Goal: Task Accomplishment & Management: Manage account settings

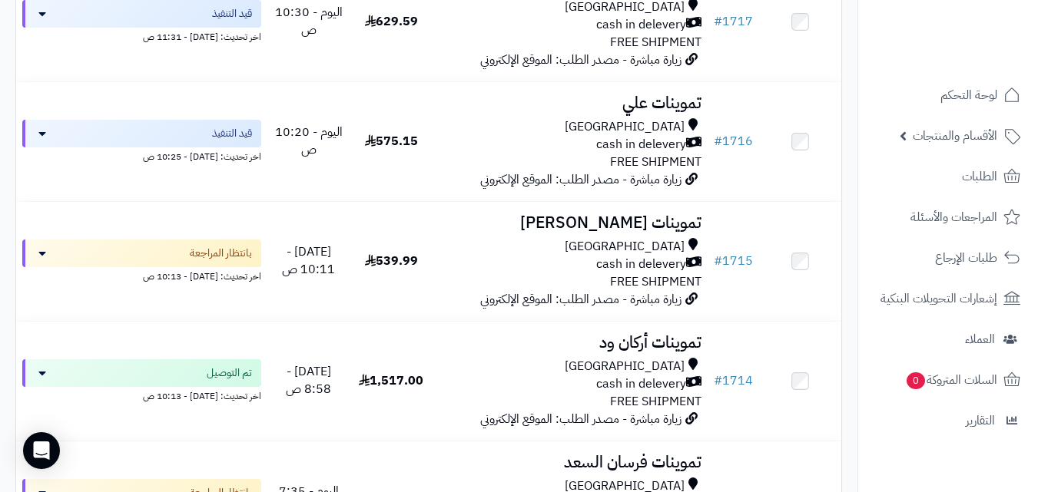
scroll to position [512, 0]
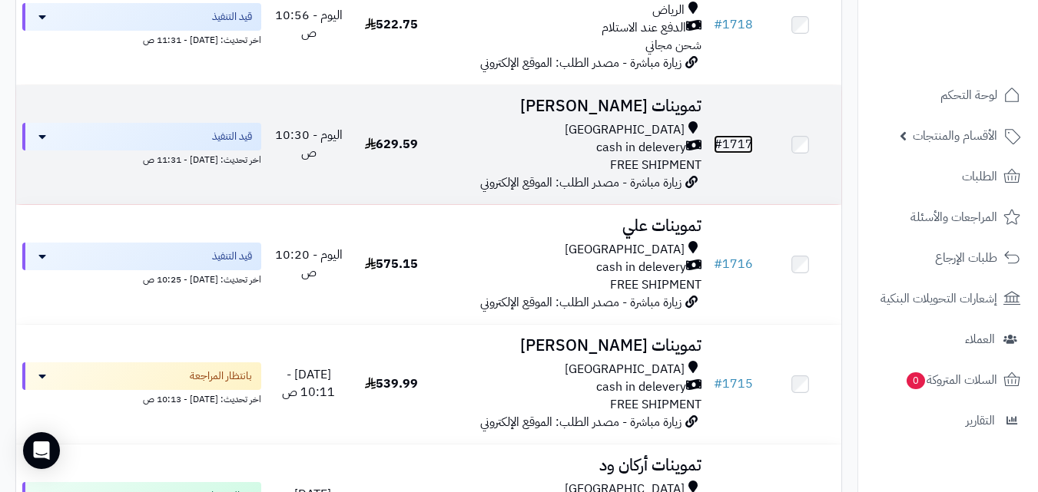
click at [741, 154] on link "# 1717" at bounding box center [733, 144] width 39 height 18
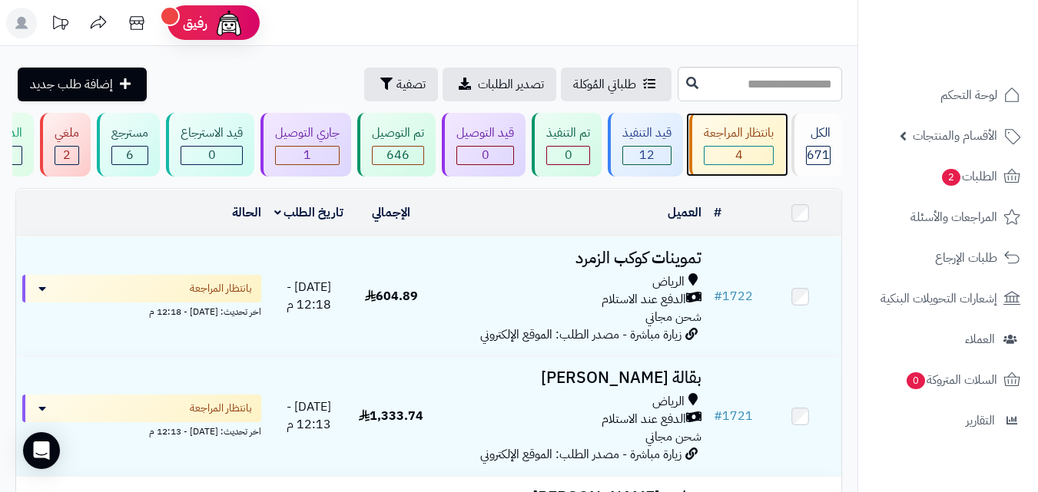
click at [723, 150] on div "4" at bounding box center [738, 156] width 68 height 18
click at [718, 116] on div "بانتظار المراجعة 4" at bounding box center [737, 145] width 96 height 64
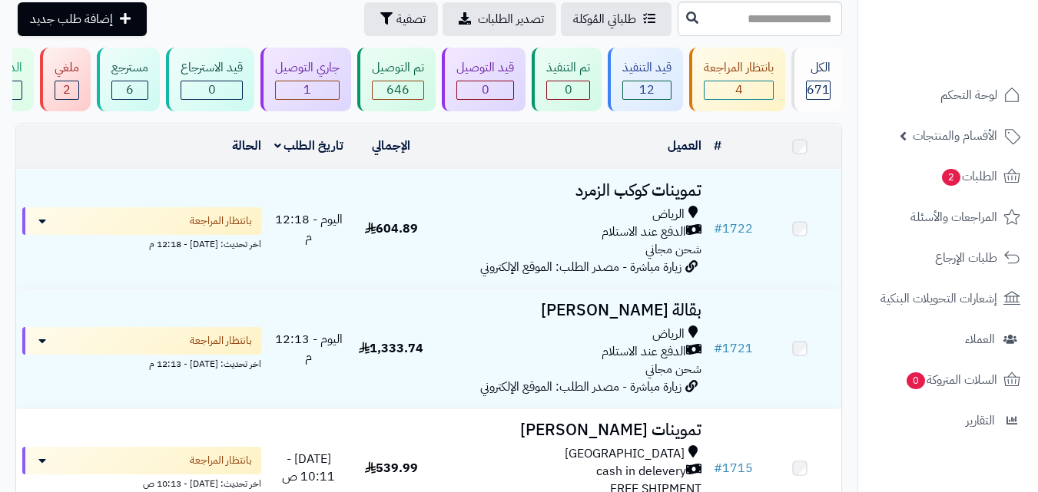
scroll to position [65, 0]
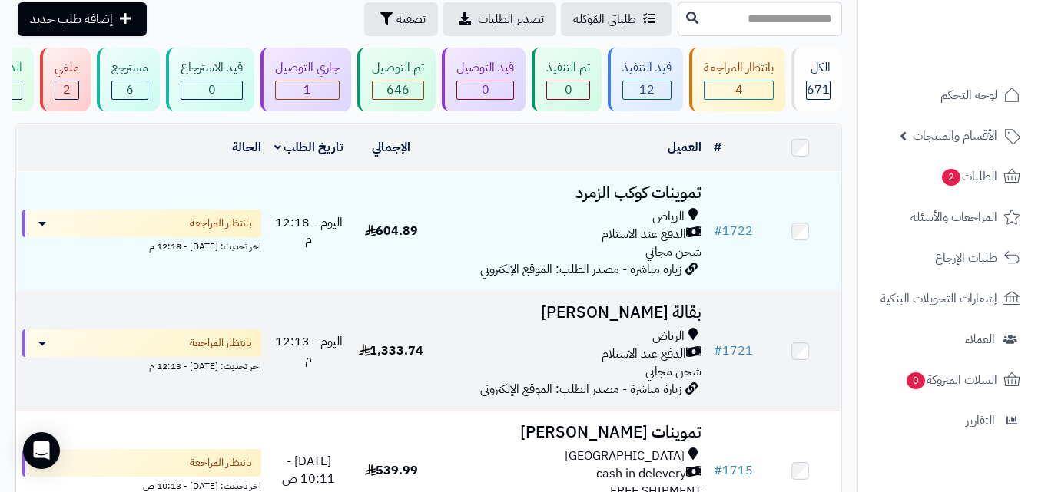
click at [356, 403] on td "1,333.74" at bounding box center [391, 351] width 82 height 119
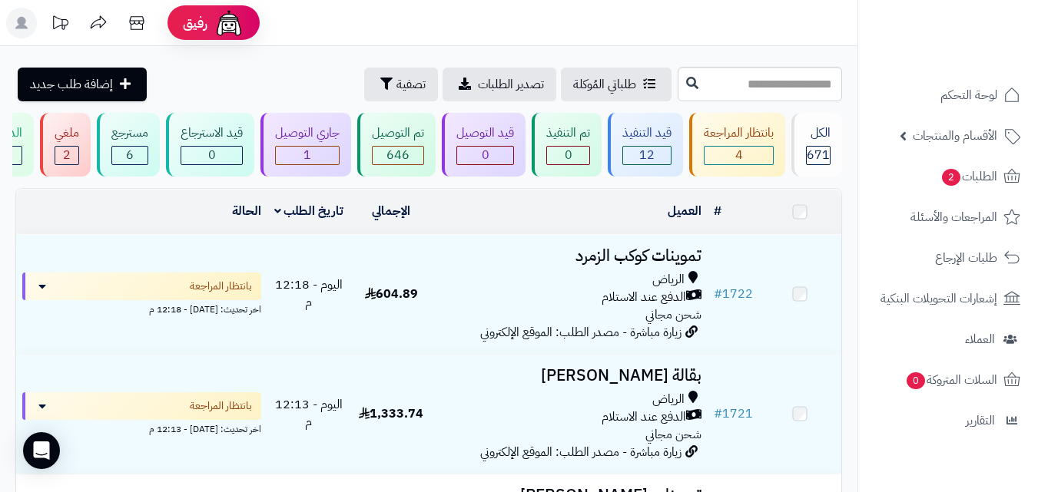
scroll to position [65, 0]
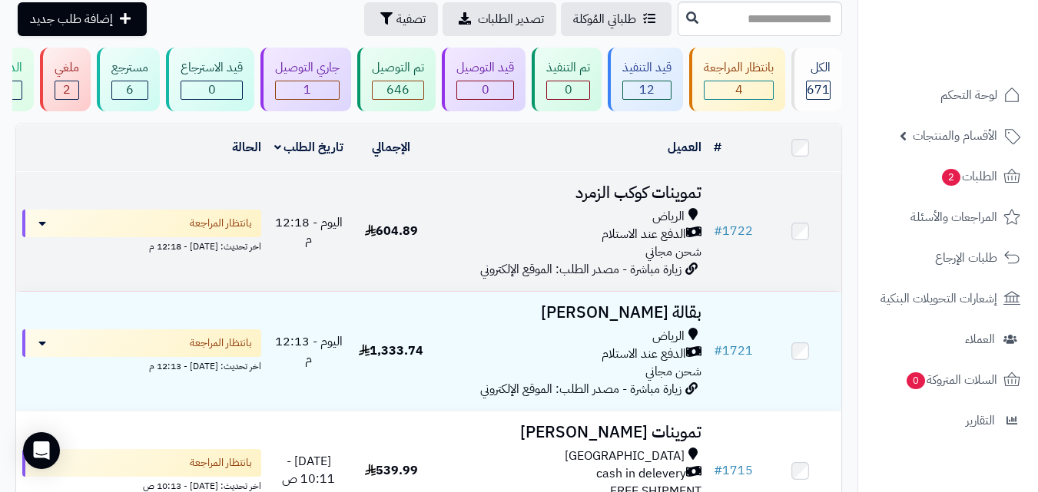
click at [394, 213] on td "604.89" at bounding box center [391, 231] width 82 height 119
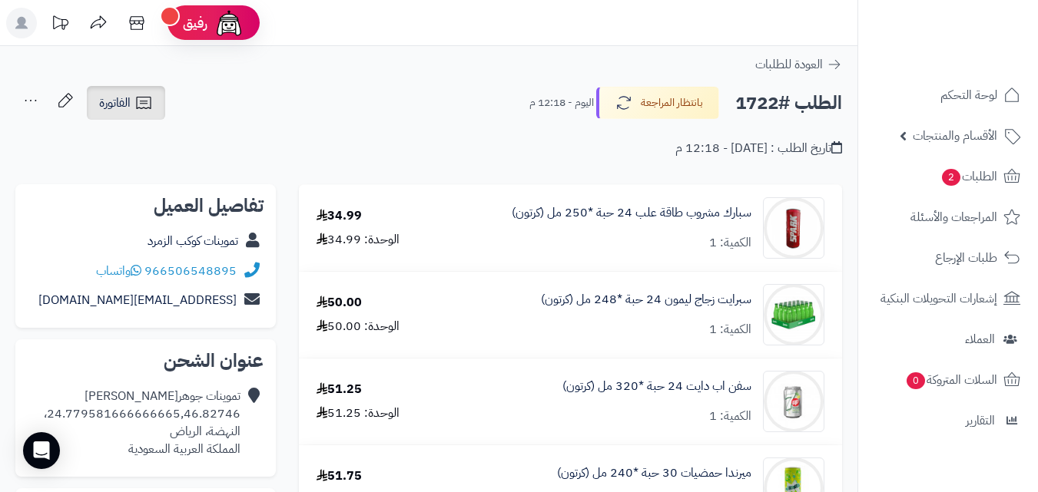
click at [121, 89] on link "الفاتورة" at bounding box center [126, 103] width 78 height 34
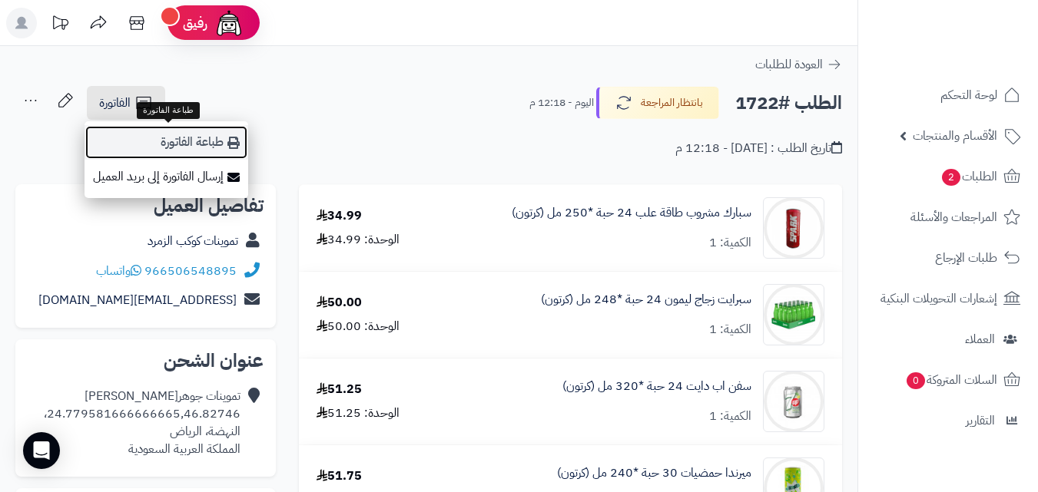
click at [158, 136] on link "طباعة الفاتورة" at bounding box center [166, 142] width 164 height 35
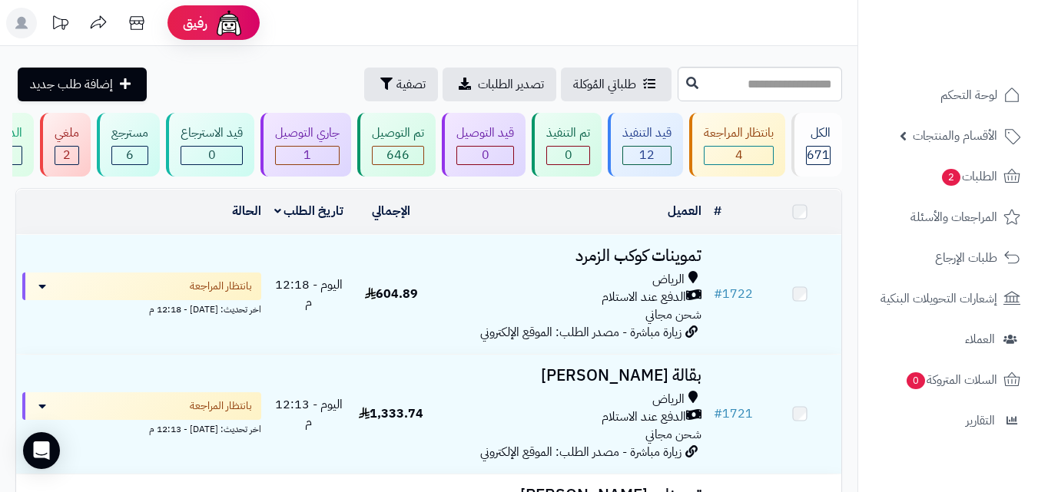
scroll to position [65, 0]
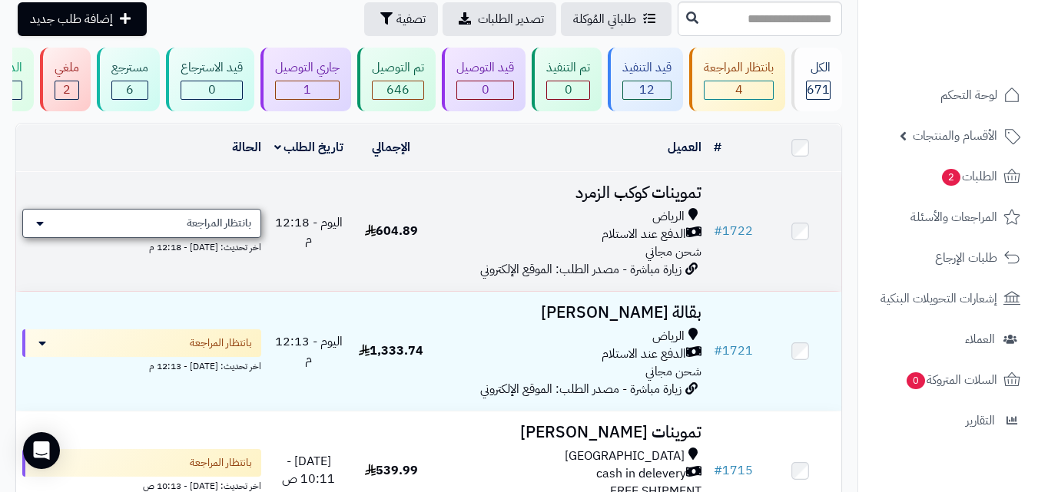
click at [243, 231] on span "بانتظار المراجعة" at bounding box center [219, 223] width 65 height 15
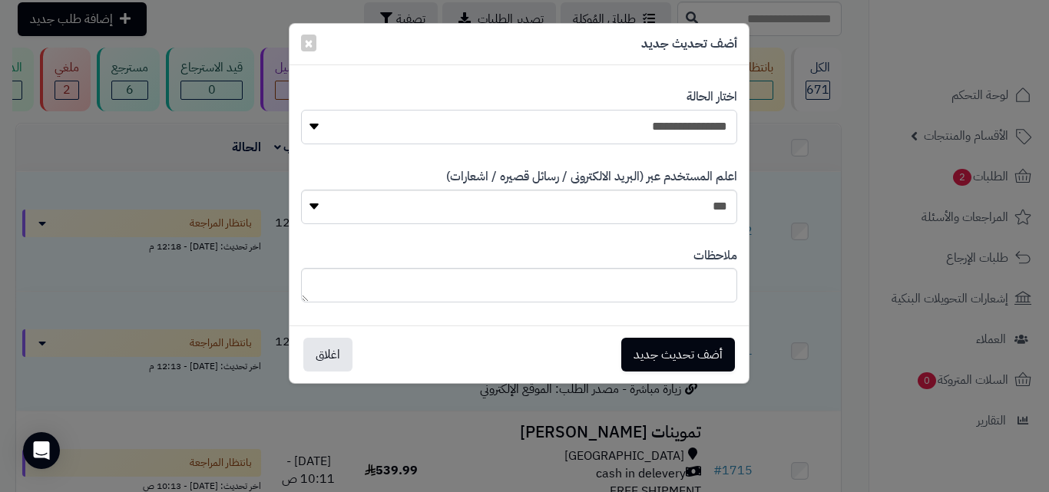
click at [627, 128] on select "**********" at bounding box center [519, 127] width 436 height 35
select select "*"
click at [301, 110] on select "**********" at bounding box center [519, 127] width 436 height 35
click at [687, 356] on button "أضف تحديث جديد" at bounding box center [678, 354] width 114 height 34
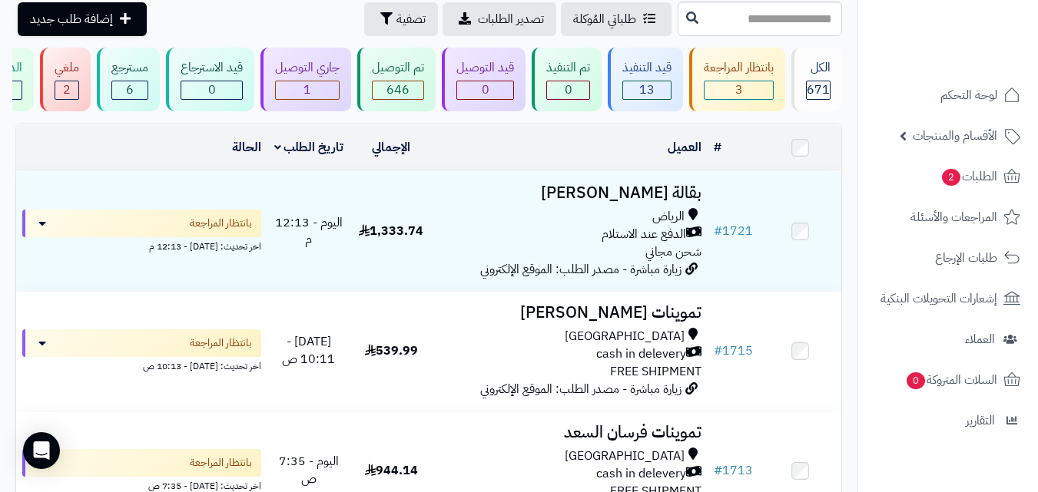
scroll to position [65, 0]
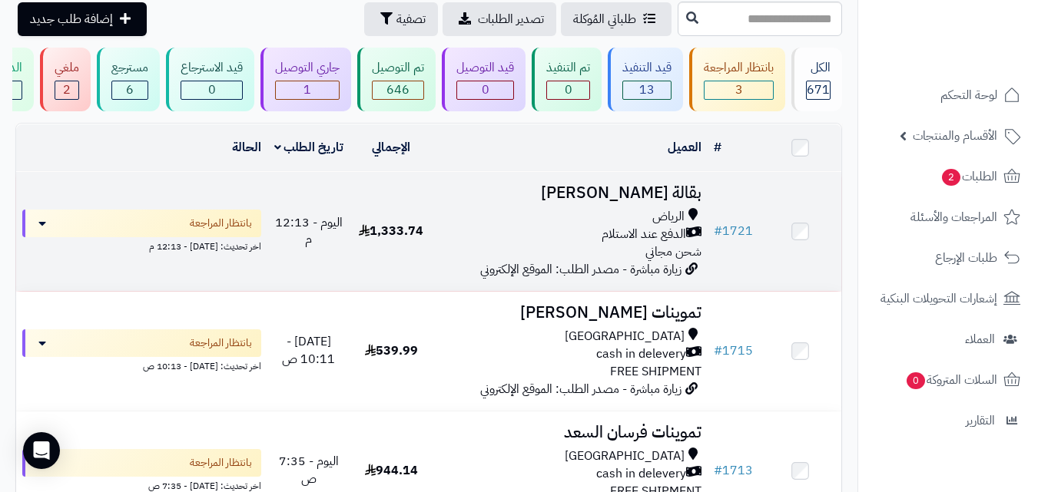
click at [447, 243] on div "الدفع عند الاستلام" at bounding box center [570, 235] width 263 height 18
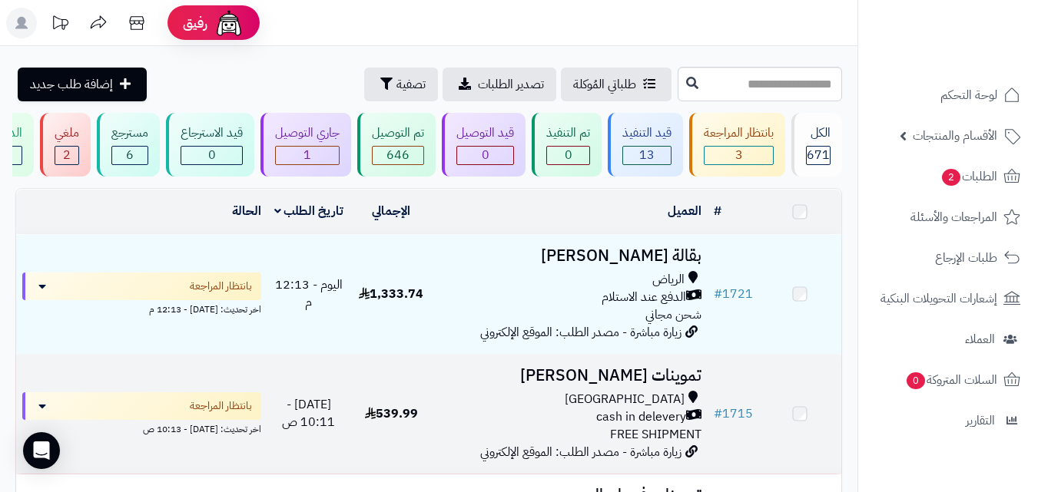
scroll to position [65, 0]
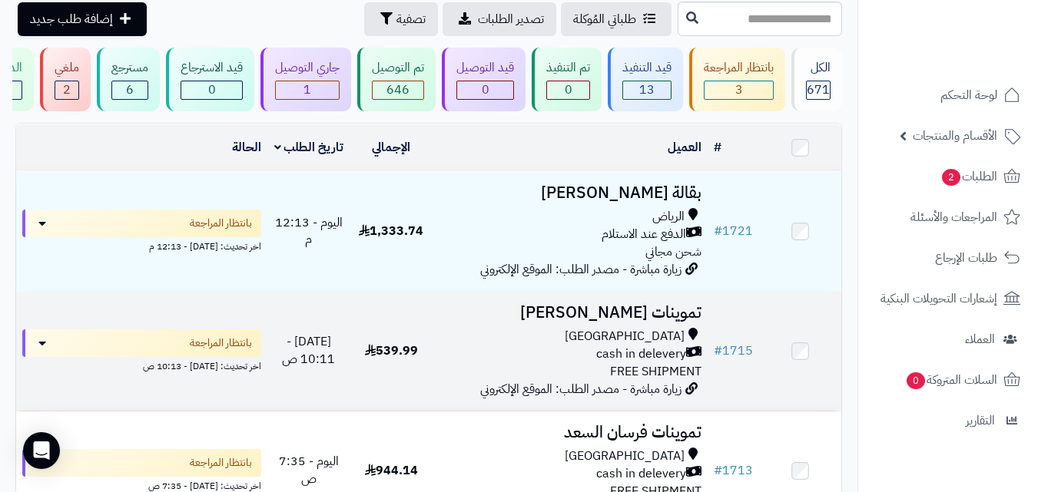
click at [502, 374] on div "Riyadh cash in delevery FREE SHIPMENT" at bounding box center [570, 354] width 263 height 53
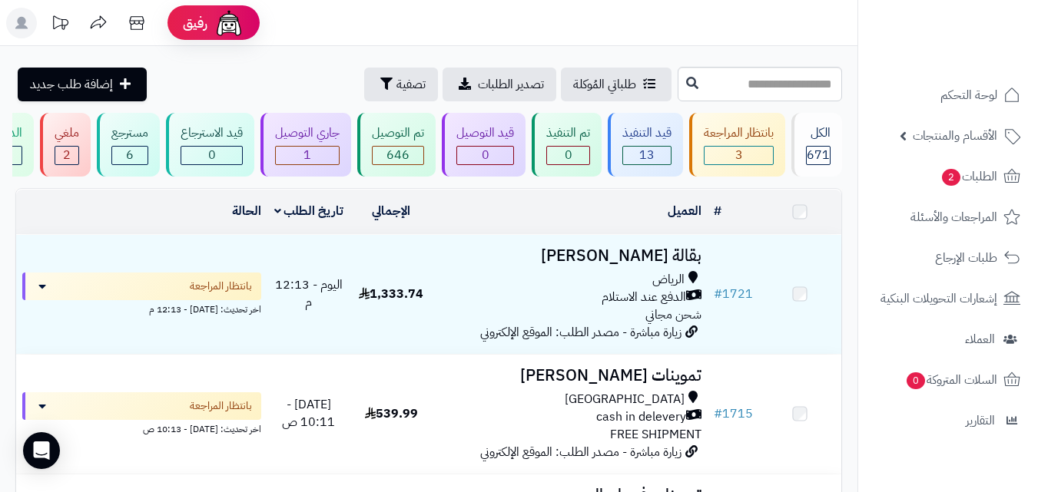
scroll to position [65, 0]
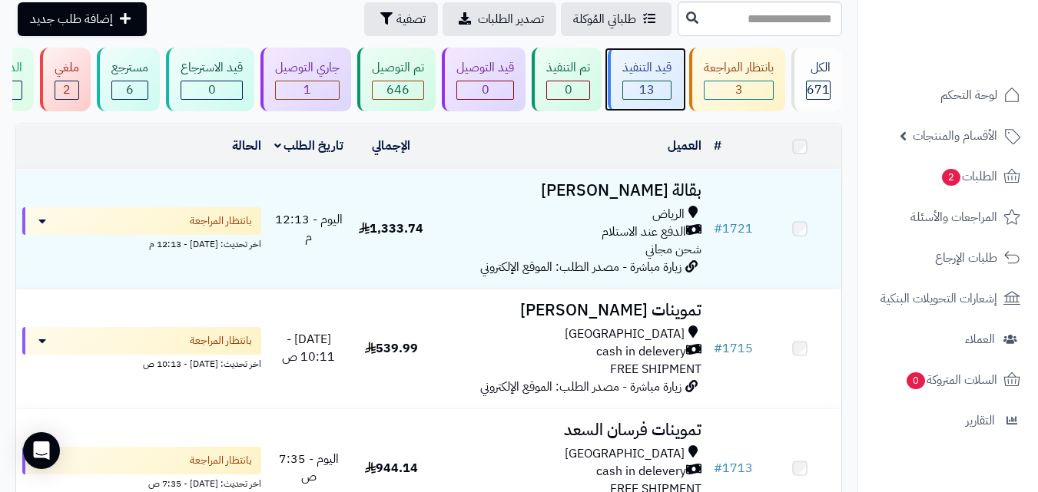
click at [639, 62] on div "قيد التنفيذ" at bounding box center [646, 68] width 49 height 18
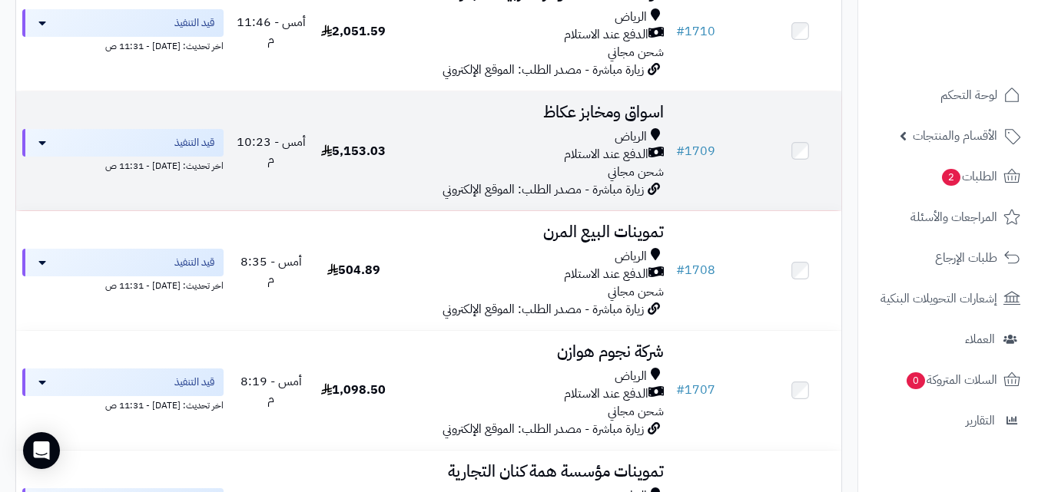
scroll to position [1129, 0]
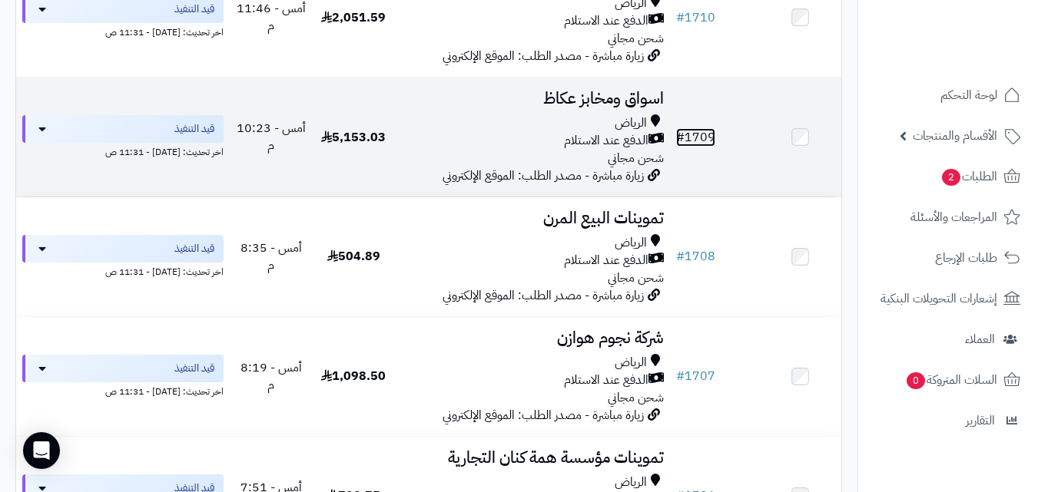
click at [704, 147] on link "# 1709" at bounding box center [695, 137] width 39 height 18
